Goal: Task Accomplishment & Management: Manage account settings

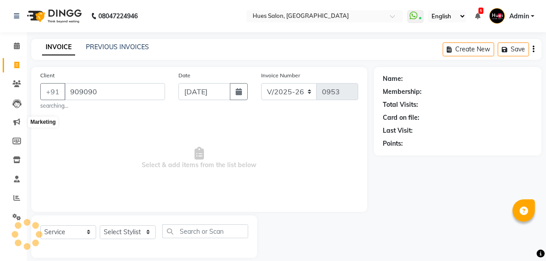
select select "3460"
select select "service"
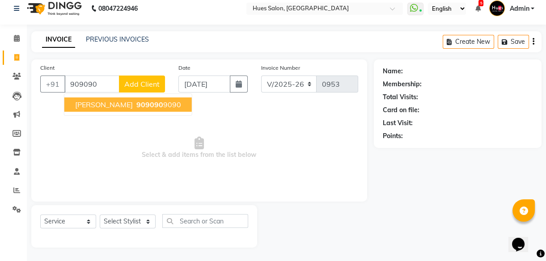
click at [109, 107] on span "[PERSON_NAME]" at bounding box center [104, 104] width 58 height 9
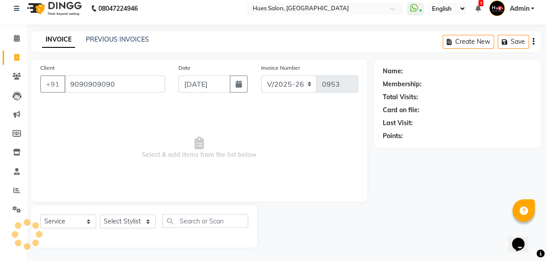
type input "9090909090"
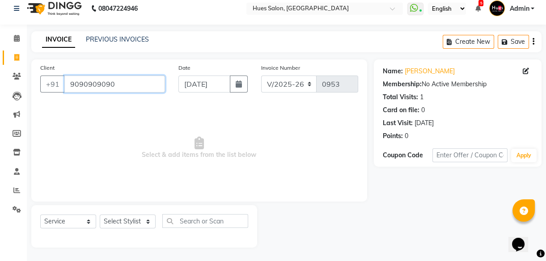
click at [102, 85] on input "9090909090" at bounding box center [114, 84] width 101 height 17
click at [526, 71] on icon at bounding box center [526, 71] width 6 height 6
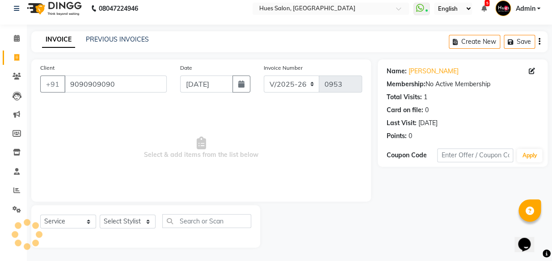
select select "12"
select select "1980"
select select "[DEMOGRAPHIC_DATA]"
select select
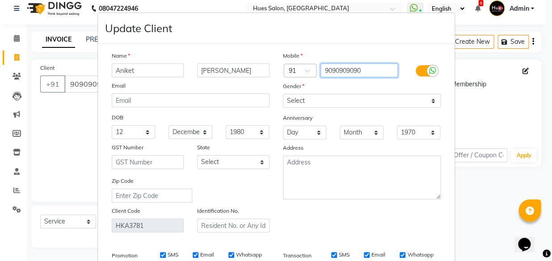
click at [364, 68] on input "9090909090" at bounding box center [359, 71] width 77 height 14
type input "909090909"
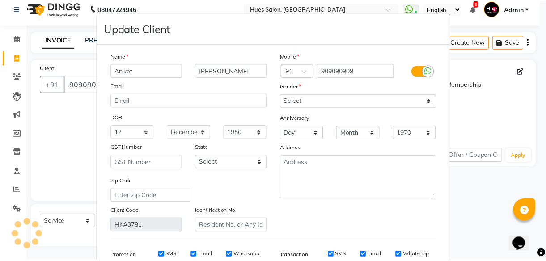
scroll to position [139, 0]
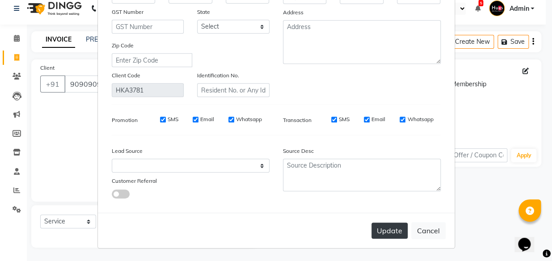
click at [388, 233] on button "Update" at bounding box center [390, 231] width 36 height 16
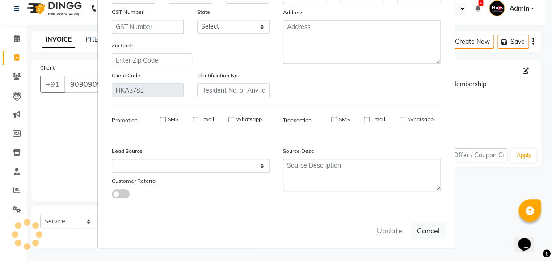
type input "909090909"
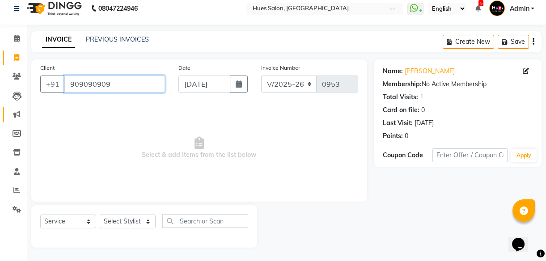
drag, startPoint x: 115, startPoint y: 85, endPoint x: 5, endPoint y: 113, distance: 113.9
click at [5, 113] on app-home "08047224946 Select Location × Hues Salon, Kalwa WhatsApp Status ✕ Status: Conne…" at bounding box center [273, 126] width 546 height 269
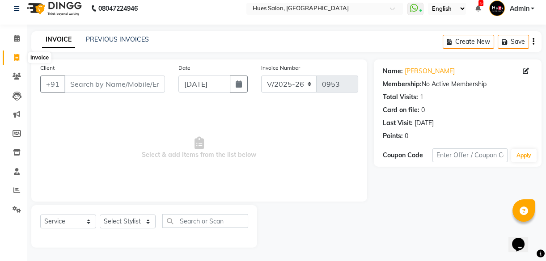
click at [16, 54] on icon at bounding box center [16, 57] width 5 height 7
click at [18, 55] on icon at bounding box center [16, 57] width 5 height 7
select select "service"
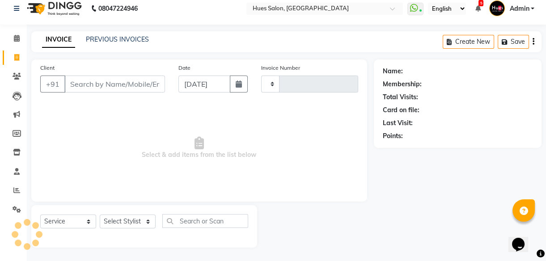
type input "0953"
select select "3460"
click at [97, 80] on input "Client" at bounding box center [114, 84] width 101 height 17
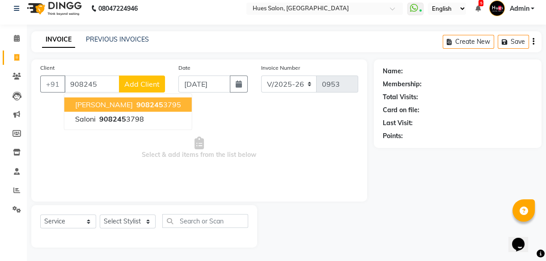
scroll to position [8, 0]
click at [141, 107] on span "908245" at bounding box center [149, 104] width 27 height 9
type input "9082453795"
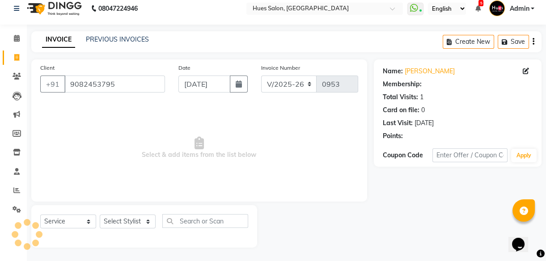
select select "1: Object"
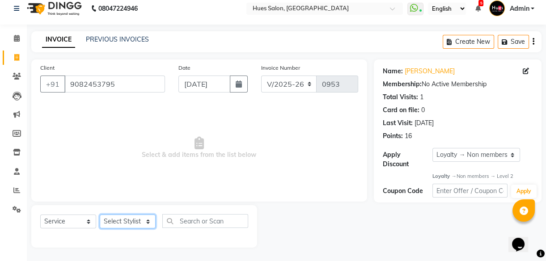
click at [134, 218] on select "Select Stylist [PERSON_NAME] [PERSON_NAME] Office [PERSON_NAME] [PERSON_NAME] […" at bounding box center [128, 222] width 56 height 14
select select "50868"
click at [100, 215] on select "Select Stylist [PERSON_NAME] [PERSON_NAME] Office [PERSON_NAME] [PERSON_NAME] […" at bounding box center [128, 222] width 56 height 14
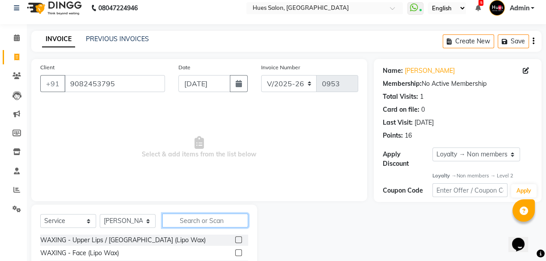
click at [202, 223] on input "text" at bounding box center [205, 221] width 86 height 14
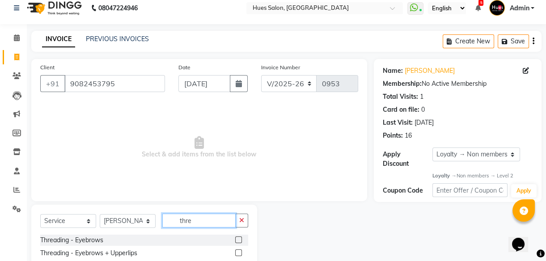
type input "thre"
click at [238, 238] on label at bounding box center [238, 240] width 7 height 7
click at [238, 238] on input "checkbox" at bounding box center [238, 240] width 6 height 6
click at [240, 239] on label at bounding box center [238, 240] width 7 height 7
click at [240, 239] on input "checkbox" at bounding box center [238, 240] width 6 height 6
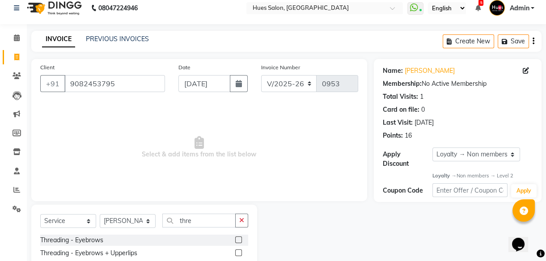
click at [240, 239] on label at bounding box center [238, 240] width 7 height 7
click at [240, 239] on input "checkbox" at bounding box center [238, 240] width 6 height 6
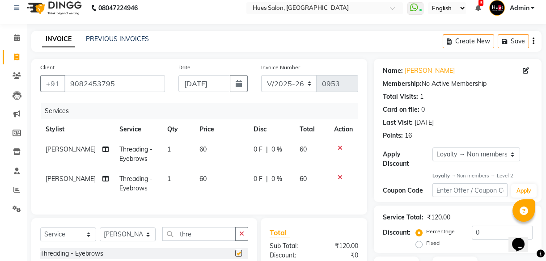
checkbox input "false"
drag, startPoint x: 209, startPoint y: 240, endPoint x: -2, endPoint y: 282, distance: 214.7
click at [0, 253] on html "08047224946 Select Location × Hues Salon, Kalwa WhatsApp Status ✕ Status: Conne…" at bounding box center [273, 122] width 546 height 261
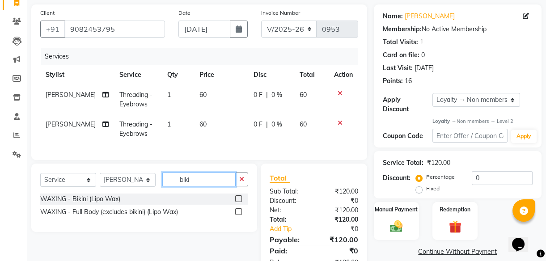
type input "biki"
click at [237, 202] on label at bounding box center [238, 198] width 7 height 7
click at [237, 202] on input "checkbox" at bounding box center [238, 199] width 6 height 6
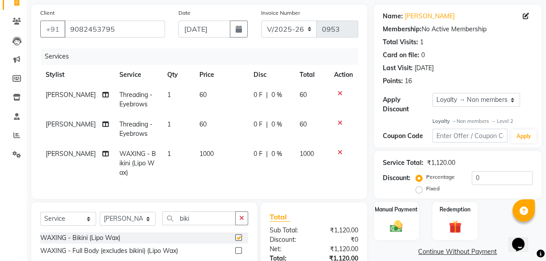
checkbox input "false"
drag, startPoint x: 203, startPoint y: 225, endPoint x: 34, endPoint y: 254, distance: 170.6
click at [34, 254] on div "Select Service Product Membership Package Voucher Prepaid Gift Card Select Styl…" at bounding box center [144, 237] width 226 height 68
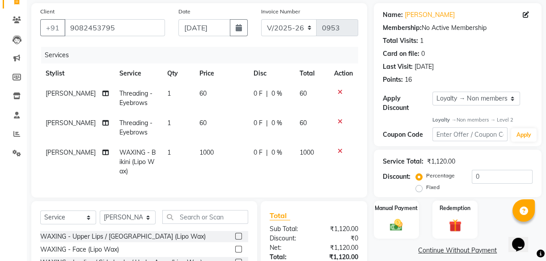
click at [338, 121] on icon at bounding box center [340, 122] width 5 height 6
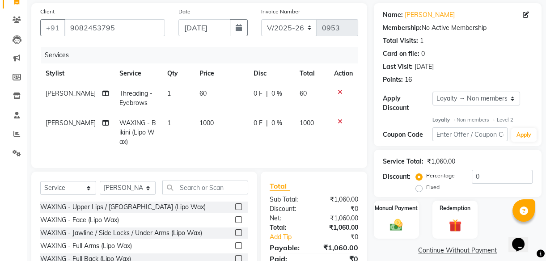
click at [202, 123] on span "1000" at bounding box center [206, 123] width 14 height 8
select select "50868"
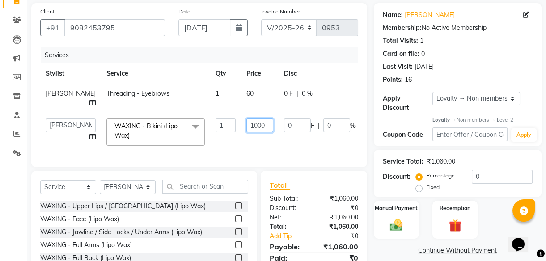
click at [246, 132] on input "1000" at bounding box center [259, 126] width 27 height 14
type input "1200"
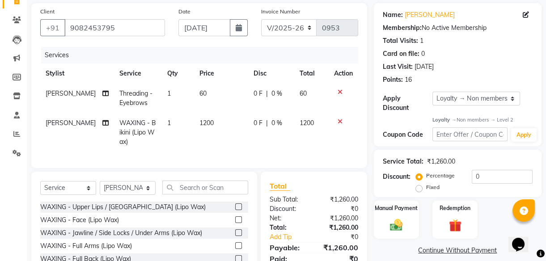
click at [282, 122] on div "0 F | 0 %" at bounding box center [271, 123] width 35 height 9
select select "50868"
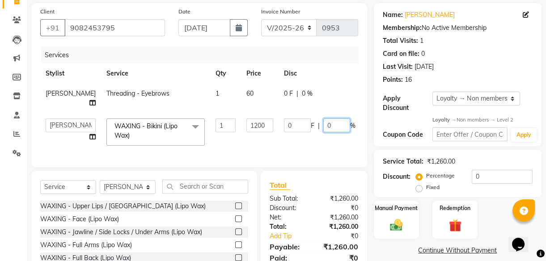
click at [323, 130] on input "0" at bounding box center [336, 126] width 27 height 14
type input "20"
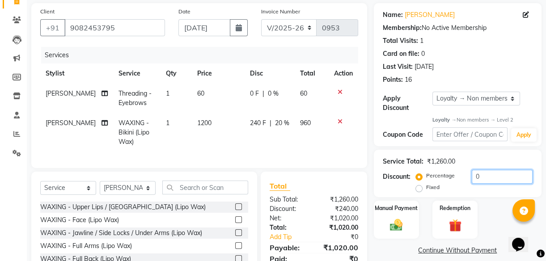
click at [509, 174] on input "0" at bounding box center [502, 177] width 61 height 14
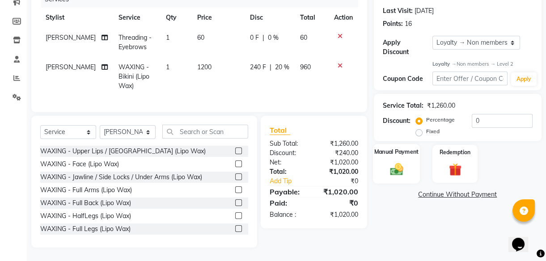
click at [393, 165] on img at bounding box center [396, 169] width 21 height 15
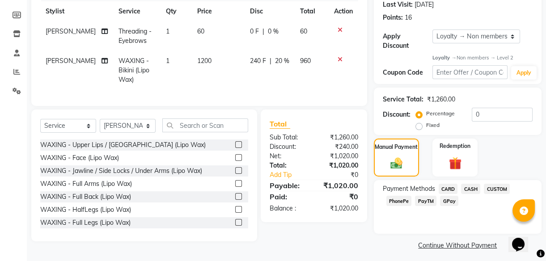
click at [471, 190] on span "CASH" at bounding box center [470, 189] width 19 height 10
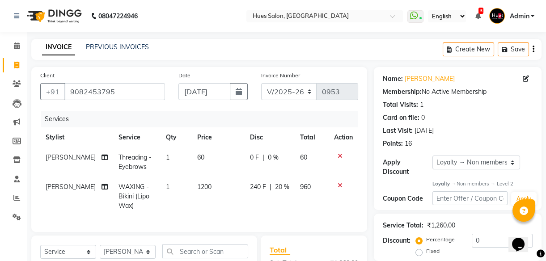
scroll to position [156, 0]
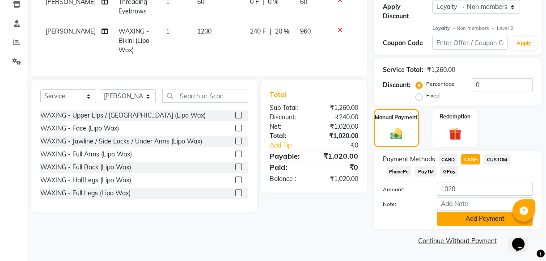
click at [492, 216] on button "Add Payment" at bounding box center [485, 219] width 96 height 14
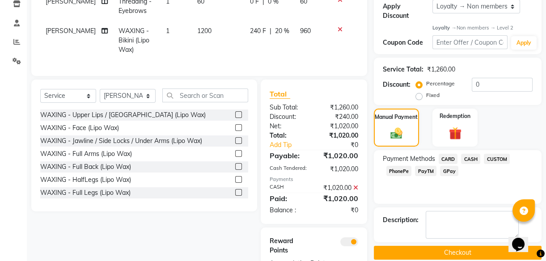
click at [466, 254] on button "Checkout" at bounding box center [458, 253] width 168 height 14
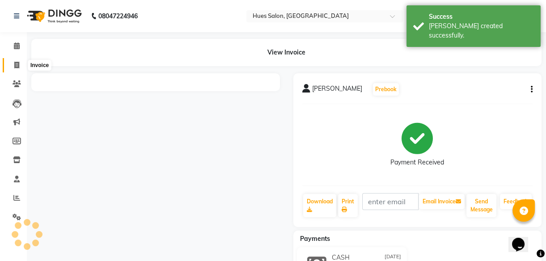
click at [18, 65] on icon at bounding box center [16, 65] width 5 height 7
select select "service"
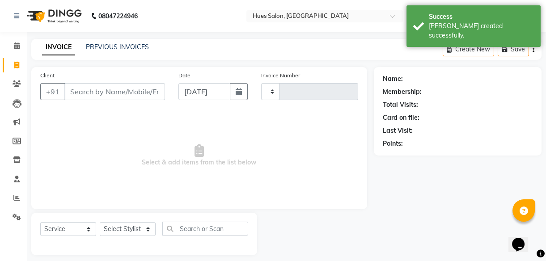
scroll to position [8, 0]
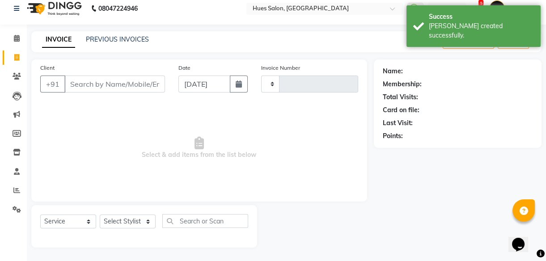
type input "0954"
select select "3460"
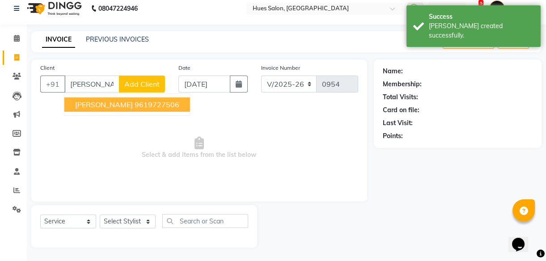
click at [112, 106] on span "[PERSON_NAME]" at bounding box center [104, 104] width 58 height 9
type input "9619727506"
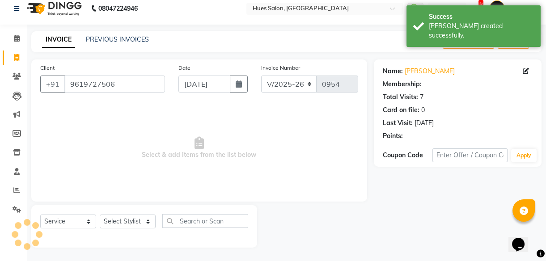
select select "1: Object"
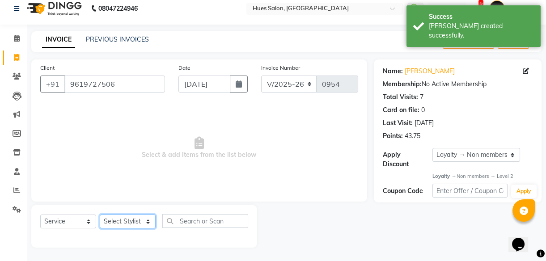
click at [137, 223] on select "Select Stylist [PERSON_NAME] [PERSON_NAME] Office [PERSON_NAME] [PERSON_NAME] […" at bounding box center [128, 222] width 56 height 14
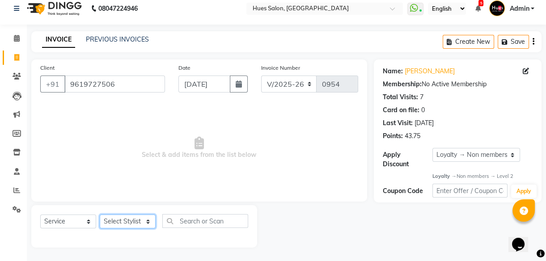
select select "86666"
click at [100, 215] on select "Select Stylist [PERSON_NAME] [PERSON_NAME] Office [PERSON_NAME] [PERSON_NAME] […" at bounding box center [128, 222] width 56 height 14
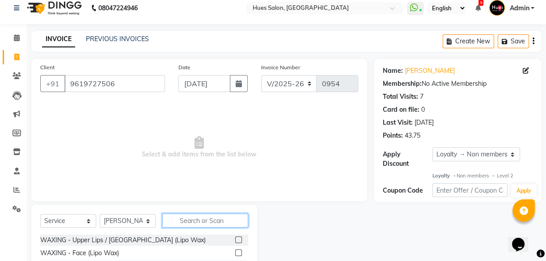
click at [203, 221] on input "text" at bounding box center [205, 221] width 86 height 14
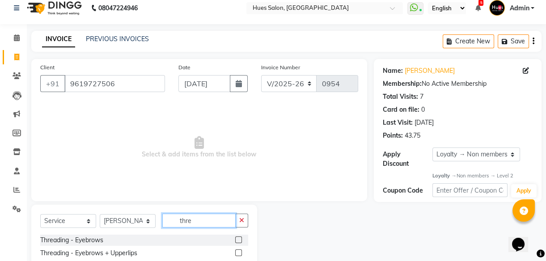
type input "thre"
click at [237, 254] on label at bounding box center [238, 253] width 7 height 7
click at [237, 254] on input "checkbox" at bounding box center [238, 253] width 6 height 6
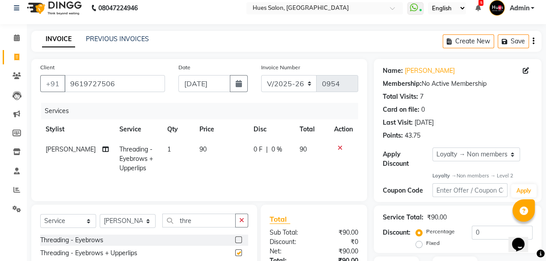
checkbox input "false"
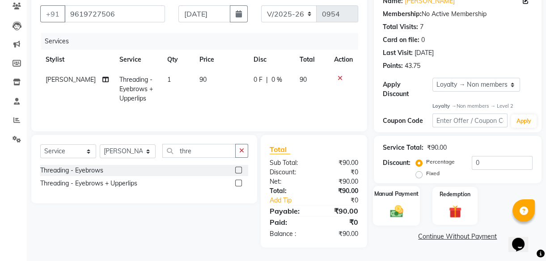
click at [400, 211] on img at bounding box center [396, 211] width 21 height 15
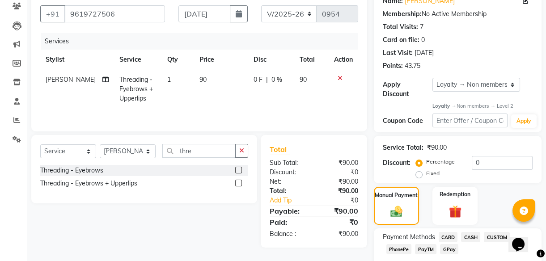
click at [402, 250] on span "PhonePe" at bounding box center [398, 249] width 25 height 10
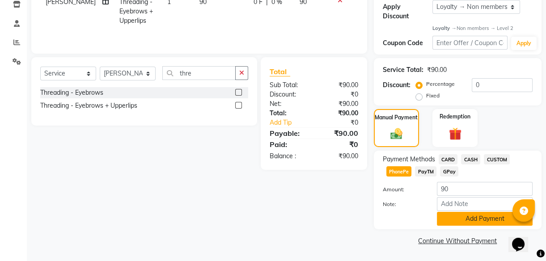
click at [467, 223] on button "Add Payment" at bounding box center [485, 219] width 96 height 14
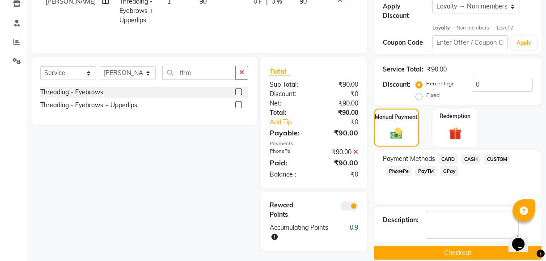
click at [470, 254] on button "Checkout" at bounding box center [458, 253] width 168 height 14
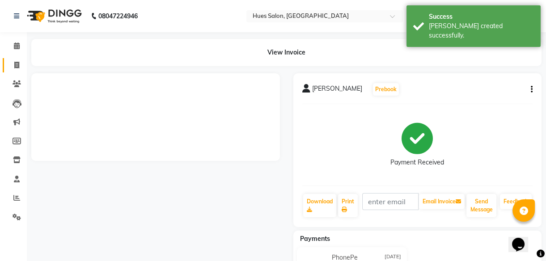
click at [17, 64] on icon at bounding box center [16, 65] width 5 height 7
select select "service"
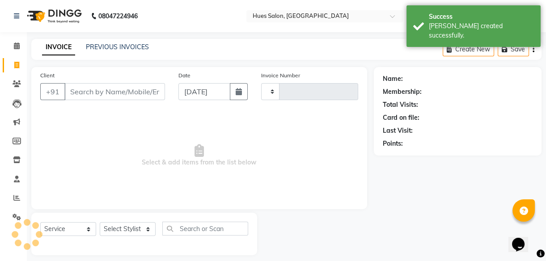
scroll to position [8, 0]
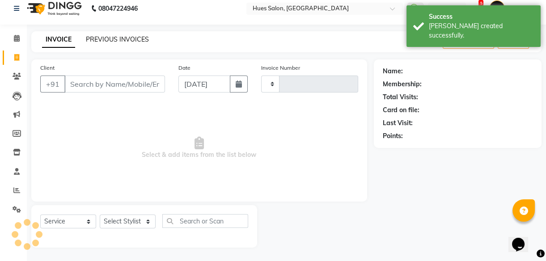
click at [117, 42] on link "PREVIOUS INVOICES" at bounding box center [117, 39] width 63 height 8
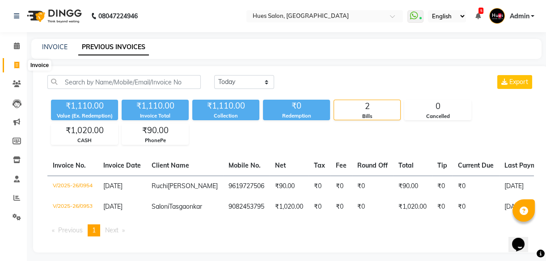
click at [17, 63] on icon at bounding box center [16, 65] width 5 height 7
select select "service"
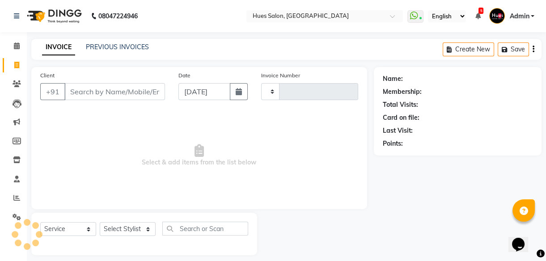
scroll to position [8, 0]
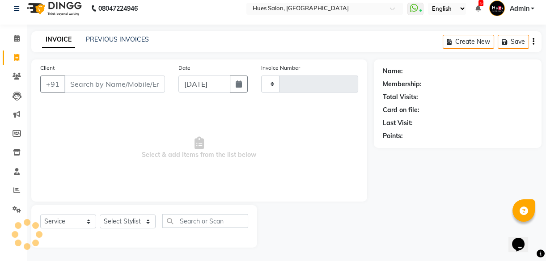
type input "0955"
select select "3460"
click at [95, 83] on input "Client" at bounding box center [114, 84] width 101 height 17
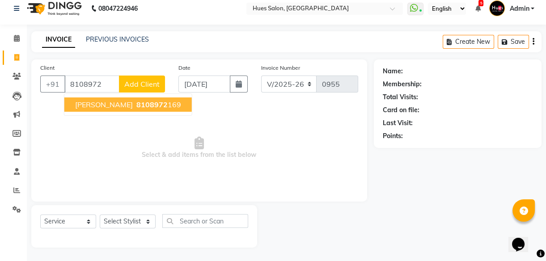
click at [99, 104] on span "[PERSON_NAME]" at bounding box center [104, 104] width 58 height 9
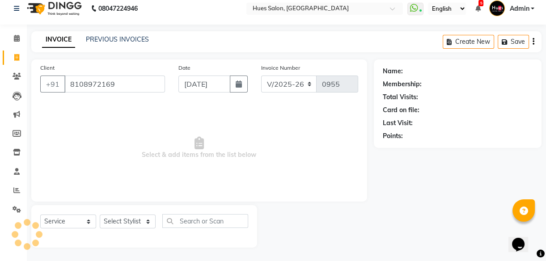
type input "8108972169"
select select "1: Object"
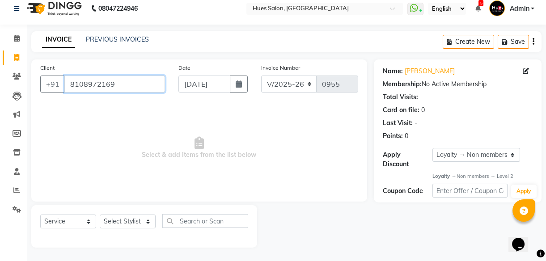
click at [100, 84] on input "8108972169" at bounding box center [114, 84] width 101 height 17
click at [16, 76] on icon at bounding box center [17, 76] width 8 height 7
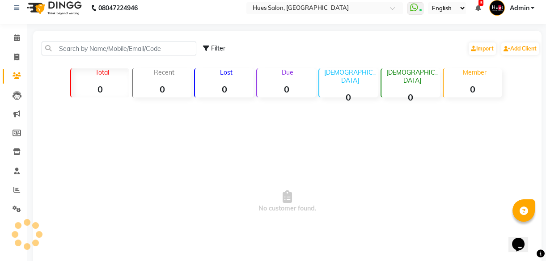
click at [526, 71] on div "Total 0 Recent 0 Lost 0 Due 0 [DEMOGRAPHIC_DATA] 0 [DEMOGRAPHIC_DATA] 0 Member 0" at bounding box center [287, 81] width 495 height 31
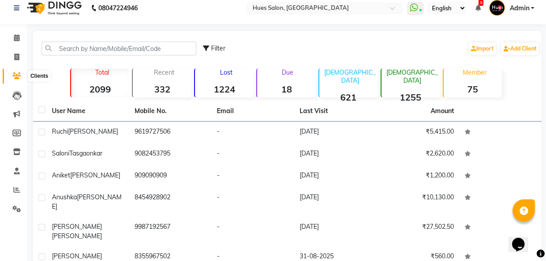
click at [15, 76] on icon at bounding box center [17, 75] width 8 height 7
click at [19, 60] on span at bounding box center [17, 57] width 16 height 10
select select "service"
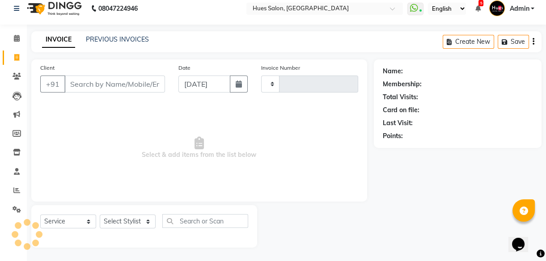
type input "0955"
select select "3460"
click at [110, 84] on input "Client" at bounding box center [114, 84] width 101 height 17
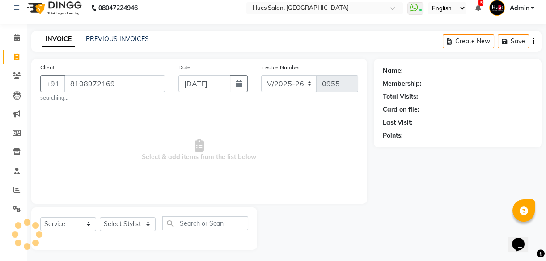
scroll to position [11, 0]
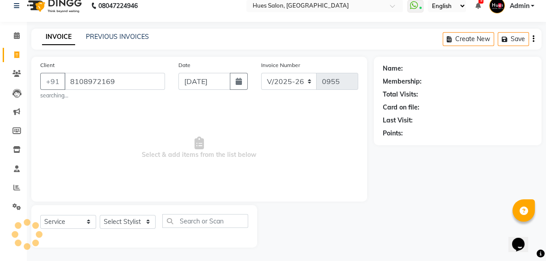
type input "8108972169"
select select "1: Object"
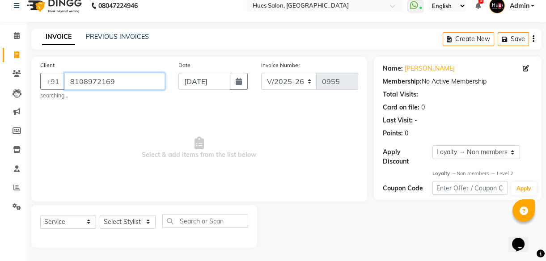
click at [100, 84] on input "8108972169" at bounding box center [114, 81] width 101 height 17
click at [13, 76] on icon at bounding box center [17, 73] width 8 height 7
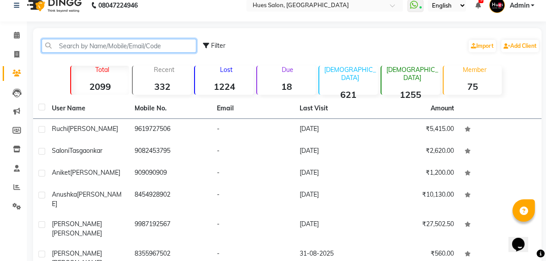
click at [91, 47] on input "text" at bounding box center [119, 46] width 155 height 14
paste input "8108972169"
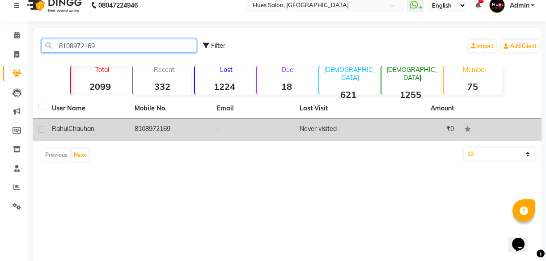
type input "8108972169"
click at [40, 128] on label at bounding box center [41, 129] width 7 height 7
click at [40, 128] on input "checkbox" at bounding box center [41, 130] width 6 height 6
checkbox input "true"
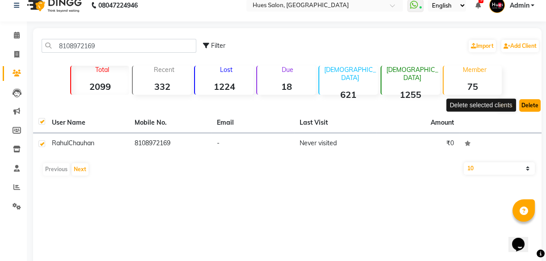
click at [534, 105] on button "Delete" at bounding box center [529, 105] width 21 height 13
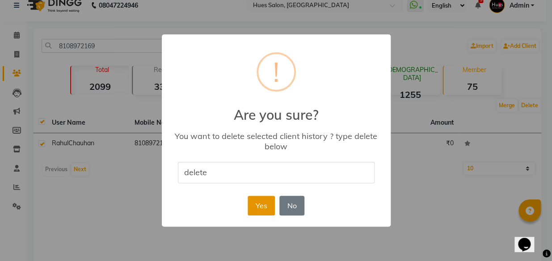
type input "delete"
click at [270, 205] on button "Yes" at bounding box center [261, 206] width 27 height 20
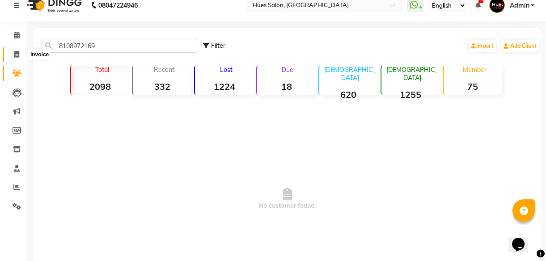
click at [16, 53] on icon at bounding box center [16, 54] width 5 height 7
select select "service"
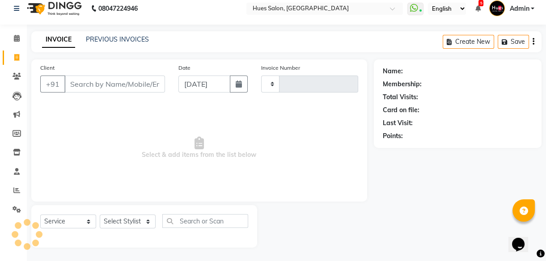
scroll to position [8, 0]
type input "0955"
select select "3460"
click at [124, 86] on input "Client" at bounding box center [114, 84] width 101 height 17
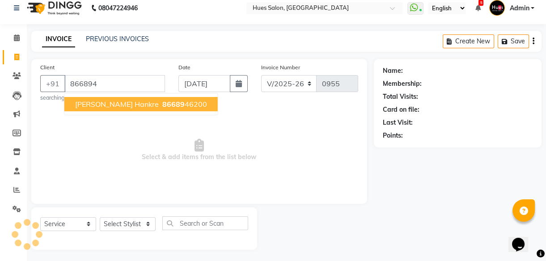
scroll to position [11, 0]
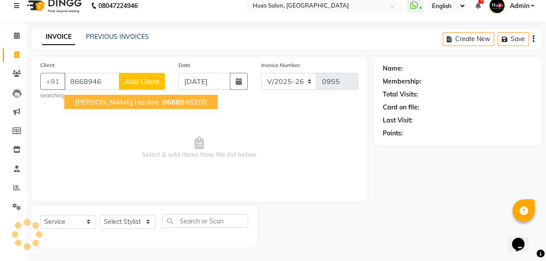
click at [120, 101] on span "[PERSON_NAME] hankre" at bounding box center [117, 101] width 84 height 9
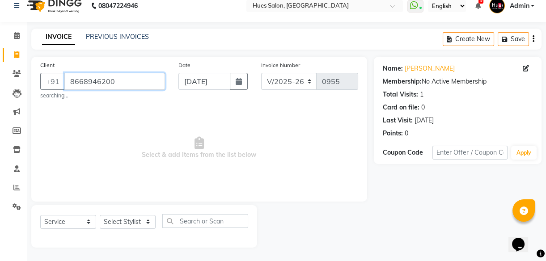
drag, startPoint x: 130, startPoint y: 80, endPoint x: -2, endPoint y: 124, distance: 138.5
click at [0, 124] on html "08047224946 Select Location × Hues Salon, Kalwa WhatsApp Status ✕ Status: Conne…" at bounding box center [273, 120] width 546 height 261
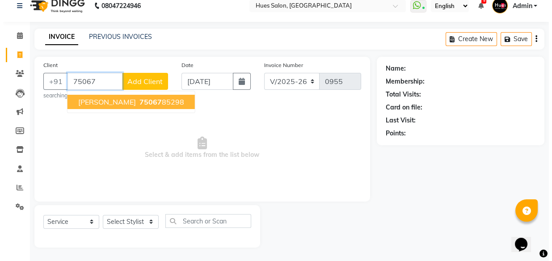
scroll to position [8, 0]
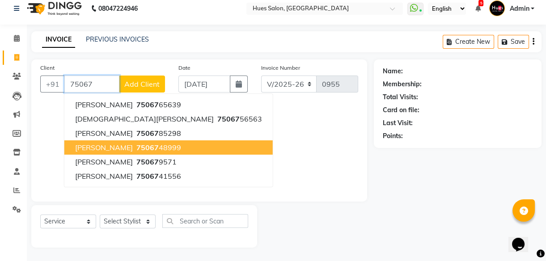
click at [106, 142] on button "[PERSON_NAME] 75067 48999" at bounding box center [168, 147] width 208 height 14
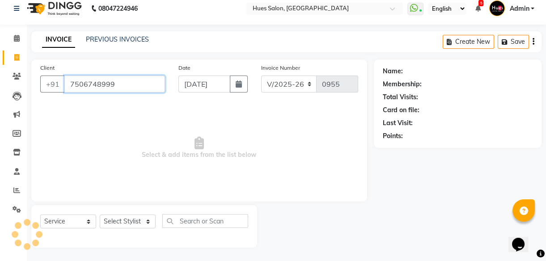
type input "7506748999"
click at [101, 84] on input "7506748999" at bounding box center [114, 84] width 101 height 17
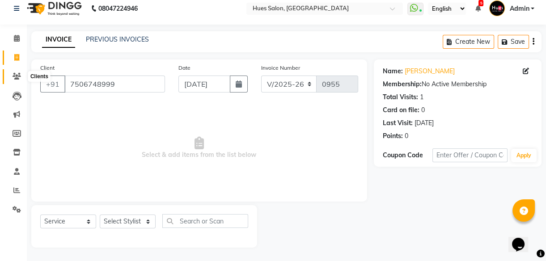
click at [15, 74] on icon at bounding box center [17, 76] width 8 height 7
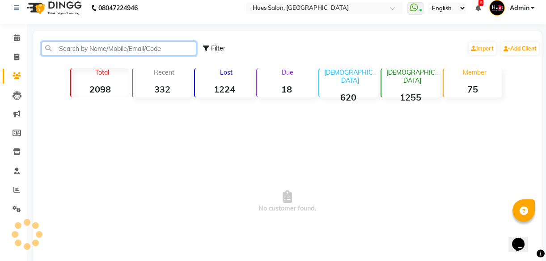
click at [119, 45] on input "text" at bounding box center [119, 49] width 155 height 14
paste input "7506748999"
click at [119, 45] on input "7506748999" at bounding box center [119, 49] width 155 height 14
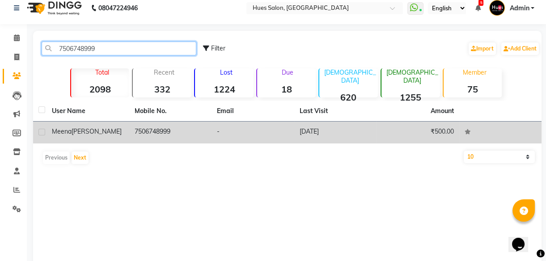
type input "7506748999"
click at [40, 131] on label at bounding box center [41, 132] width 7 height 7
click at [40, 131] on input "checkbox" at bounding box center [41, 133] width 6 height 6
checkbox input "true"
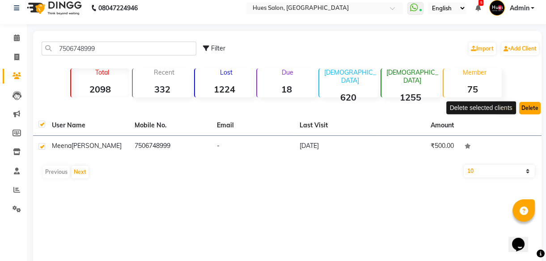
click at [530, 107] on button "Delete" at bounding box center [529, 108] width 21 height 13
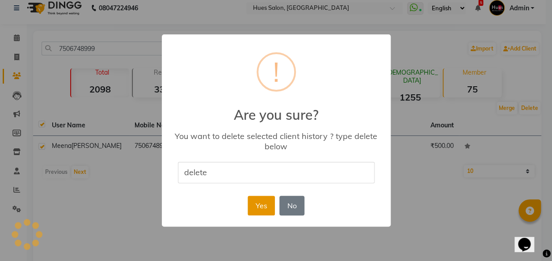
type input "delete"
click at [268, 207] on button "Yes" at bounding box center [261, 206] width 27 height 20
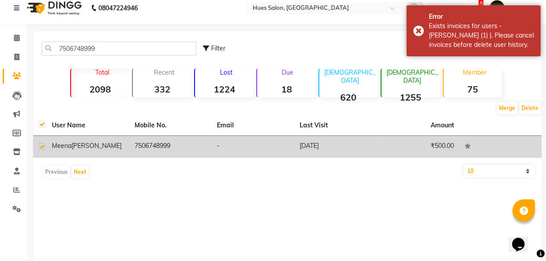
click at [174, 148] on td "7506748999" at bounding box center [170, 147] width 83 height 22
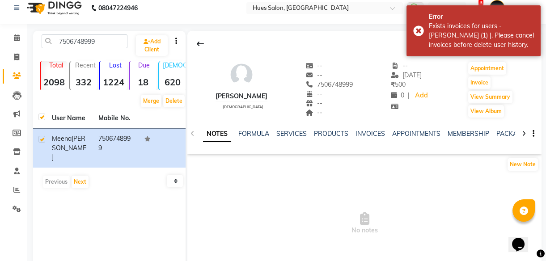
click at [528, 79] on div "[PERSON_NAME] [DEMOGRAPHIC_DATA] -- -- 7506748999 -- -- -- -- [DATE] ₹ 500 0 | …" at bounding box center [364, 85] width 354 height 66
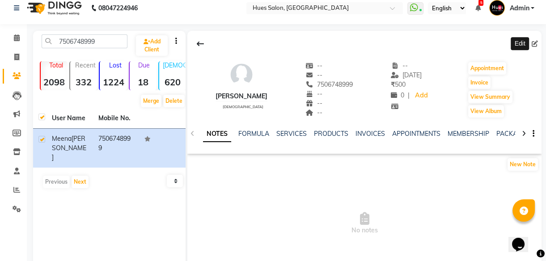
click at [538, 41] on icon at bounding box center [535, 44] width 6 height 6
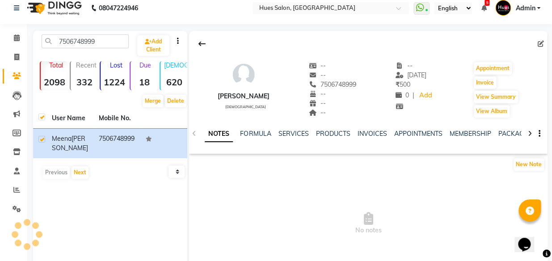
select select "[DEMOGRAPHIC_DATA]"
select select
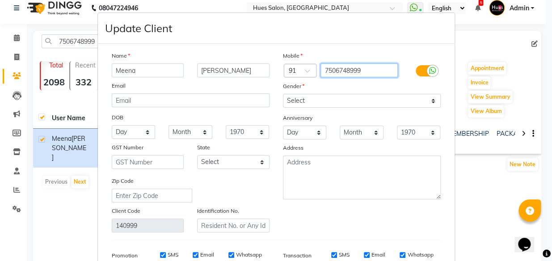
click at [357, 73] on input "7506748999" at bounding box center [359, 71] width 77 height 14
type input "750674899"
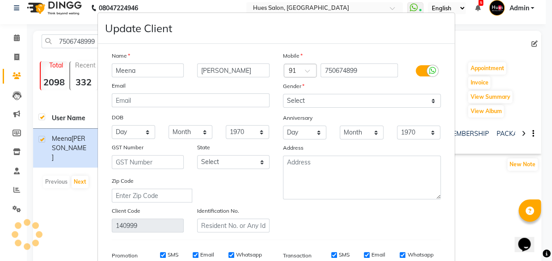
scroll to position [139, 0]
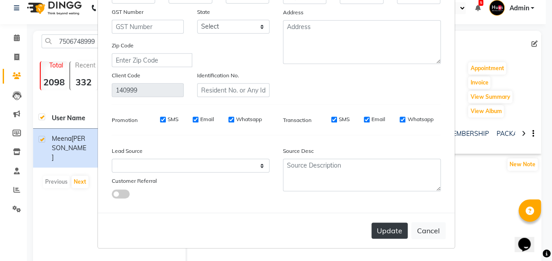
click at [390, 225] on button "Update" at bounding box center [390, 231] width 36 height 16
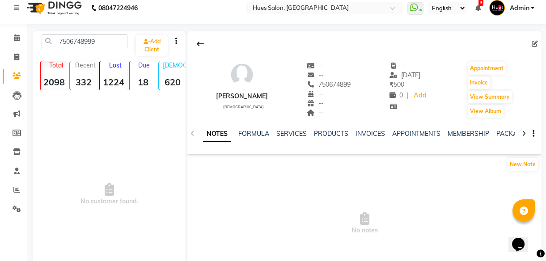
click at [390, 225] on span "No notes" at bounding box center [364, 223] width 354 height 89
drag, startPoint x: 98, startPoint y: 40, endPoint x: 0, endPoint y: 77, distance: 104.6
click at [0, 77] on html "08047224946 Select Location × Hues Salon, Kalwa WhatsApp Status ✕ Status: Conne…" at bounding box center [273, 122] width 546 height 261
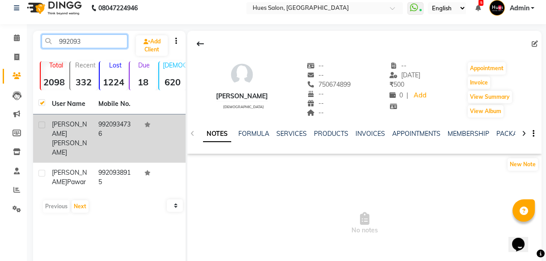
type input "992093"
click at [72, 139] on span "[PERSON_NAME]" at bounding box center [69, 147] width 35 height 17
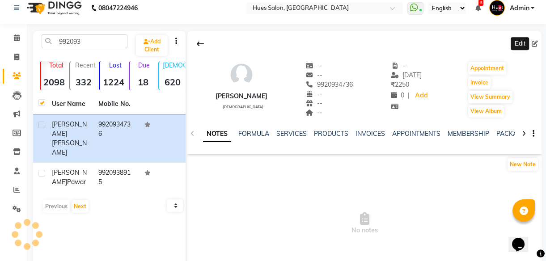
click at [534, 42] on icon at bounding box center [535, 44] width 6 height 6
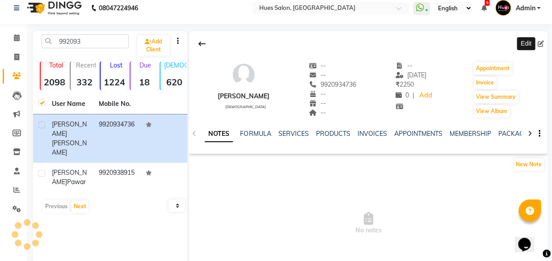
select select "[DEMOGRAPHIC_DATA]"
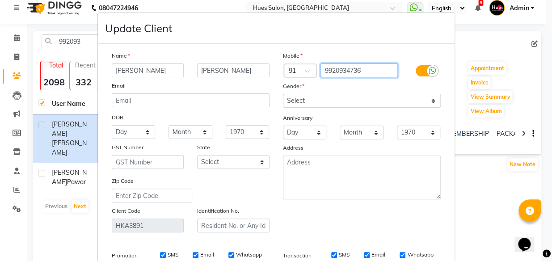
click at [381, 68] on input "9920934736" at bounding box center [359, 71] width 77 height 14
type input "992093473"
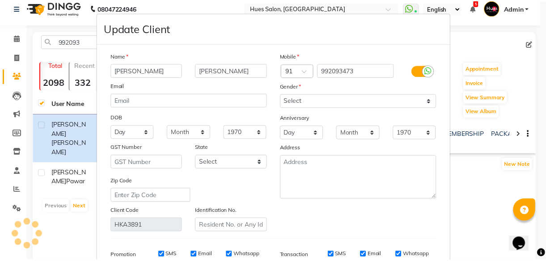
scroll to position [139, 0]
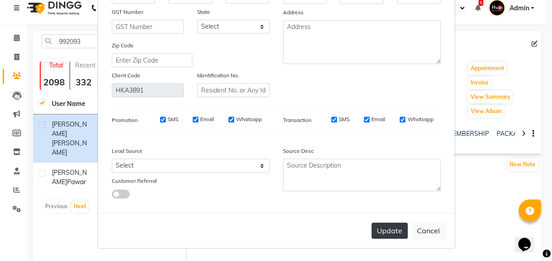
click at [382, 235] on button "Update" at bounding box center [390, 231] width 36 height 16
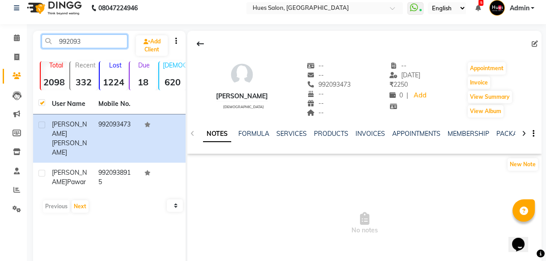
drag, startPoint x: 92, startPoint y: 42, endPoint x: 0, endPoint y: 89, distance: 103.0
click at [0, 89] on html "08047224946 Select Location × Hues Salon, Kalwa WhatsApp Status ✕ Status: Conne…" at bounding box center [273, 122] width 546 height 261
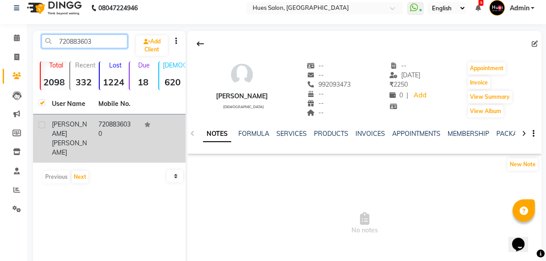
type input "720883603"
click at [70, 139] on span "[PERSON_NAME]" at bounding box center [69, 147] width 35 height 17
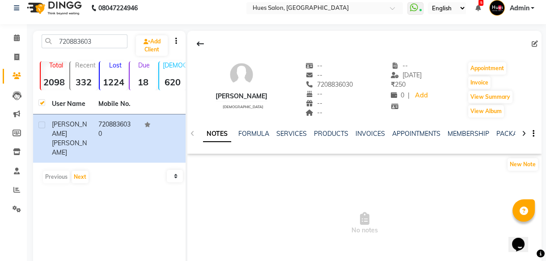
click at [456, 139] on div "NOTES FORMULA SERVICES PRODUCTS INVOICES APPOINTMENTS MEMBERSHIP PACKAGES VOUCH…" at bounding box center [353, 137] width 301 height 17
